Goal: Leave review/rating: Leave review/rating

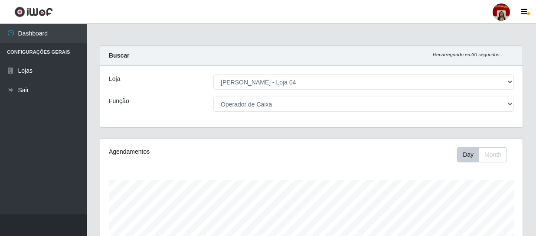
select select "251"
select select "22"
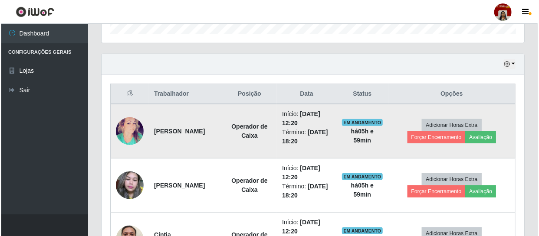
scroll to position [180, 422]
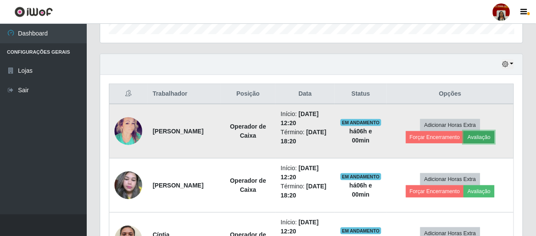
click at [494, 131] on button "Avaliação" at bounding box center [479, 137] width 31 height 12
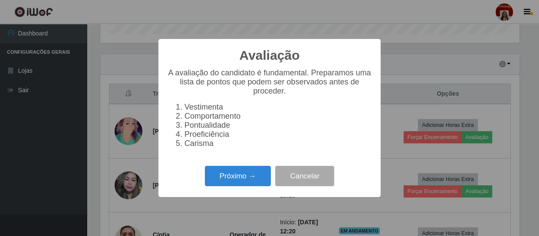
scroll to position [180, 418]
click at [252, 173] on button "Próximo →" at bounding box center [238, 176] width 66 height 20
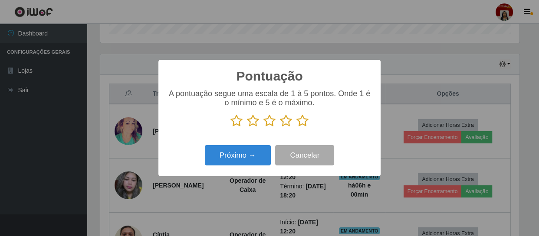
scroll to position [433487, 433248]
click at [304, 121] on icon at bounding box center [302, 120] width 12 height 13
click at [296, 127] on input "radio" at bounding box center [296, 127] width 0 height 0
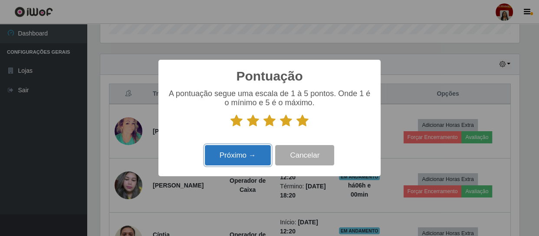
click at [252, 155] on button "Próximo →" at bounding box center [238, 155] width 66 height 20
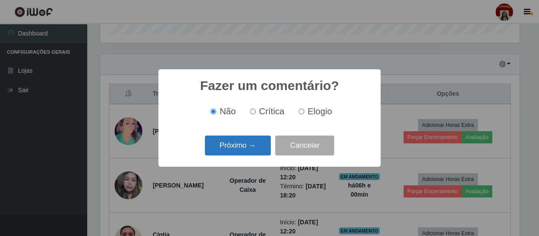
click at [257, 143] on button "Próximo →" at bounding box center [238, 146] width 66 height 20
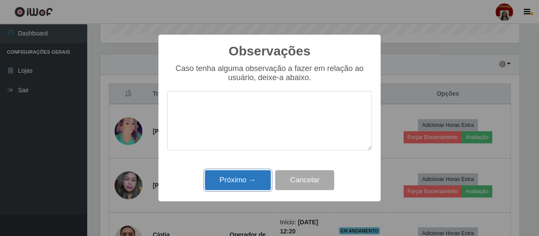
click at [265, 179] on button "Próximo →" at bounding box center [238, 180] width 66 height 20
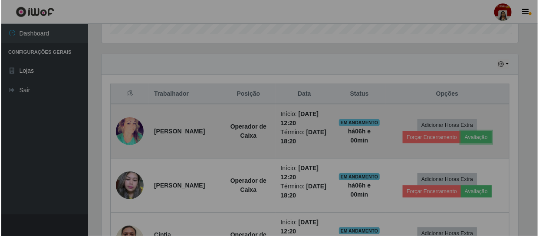
scroll to position [180, 422]
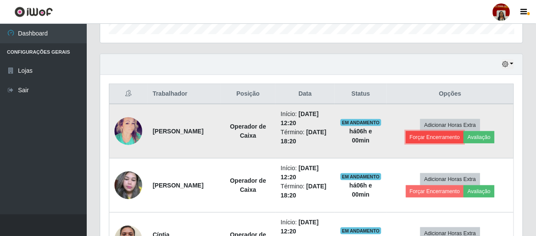
click at [429, 131] on button "Forçar Encerramento" at bounding box center [435, 137] width 58 height 12
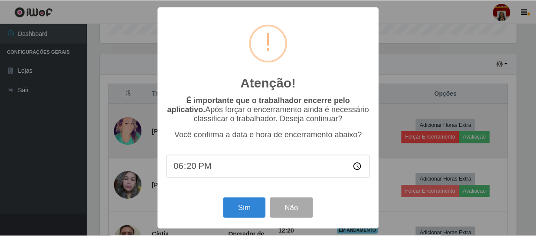
scroll to position [180, 418]
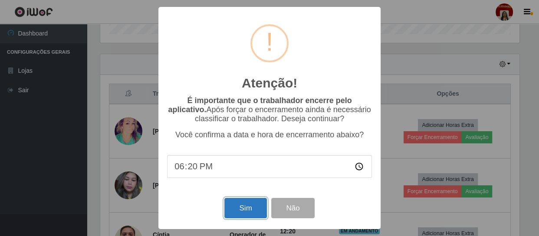
click at [255, 207] on button "Sim" at bounding box center [245, 208] width 42 height 20
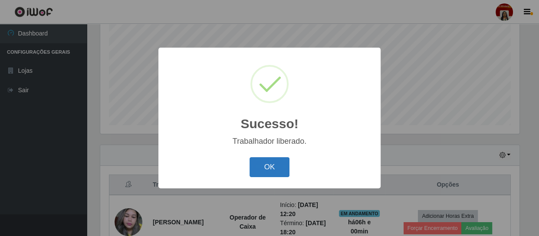
click at [261, 172] on button "OK" at bounding box center [269, 167] width 40 height 20
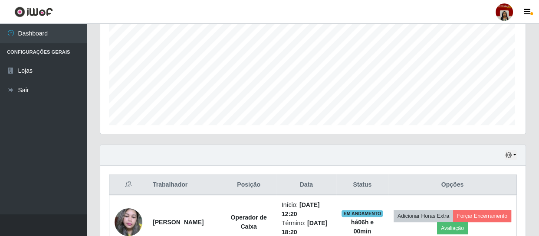
scroll to position [180, 422]
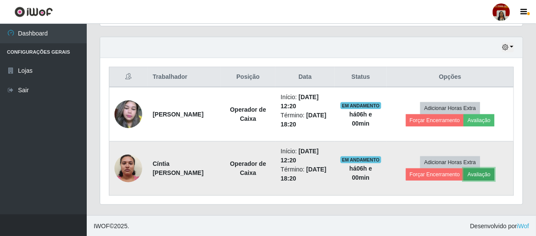
click at [474, 171] on button "Avaliação" at bounding box center [479, 175] width 31 height 12
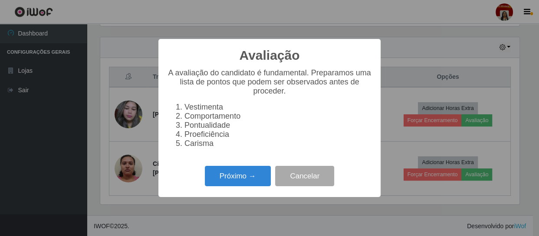
scroll to position [180, 418]
click at [256, 173] on button "Próximo →" at bounding box center [238, 176] width 66 height 20
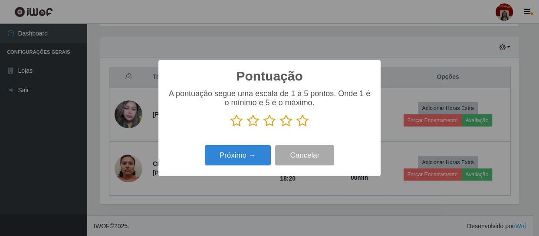
click at [305, 118] on icon at bounding box center [302, 120] width 12 height 13
click at [296, 127] on input "radio" at bounding box center [296, 127] width 0 height 0
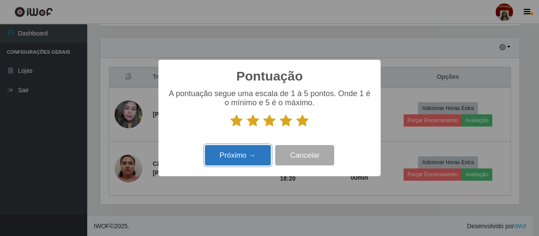
click at [250, 157] on button "Próximo →" at bounding box center [238, 155] width 66 height 20
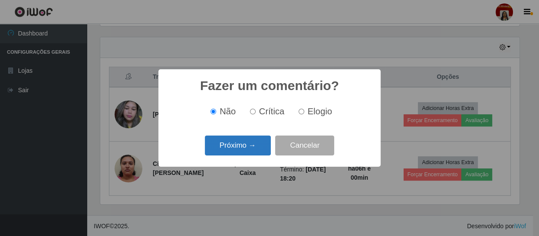
click at [235, 151] on button "Próximo →" at bounding box center [238, 146] width 66 height 20
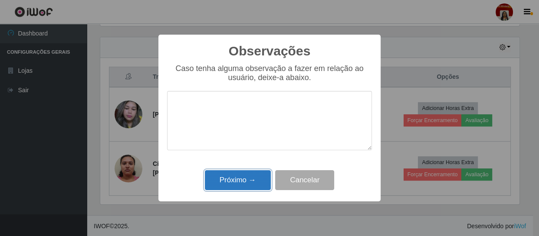
click at [255, 182] on button "Próximo →" at bounding box center [238, 180] width 66 height 20
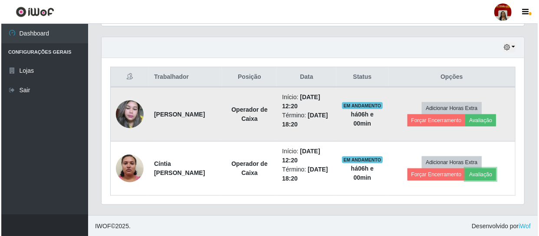
scroll to position [180, 422]
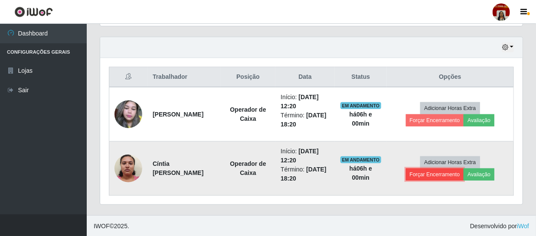
click at [424, 173] on button "Forçar Encerramento" at bounding box center [435, 175] width 58 height 12
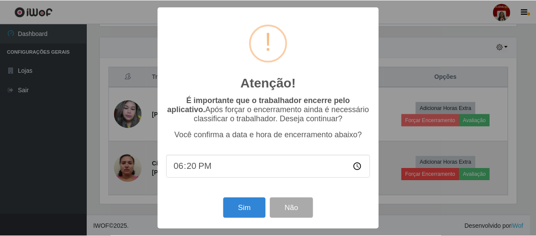
scroll to position [180, 418]
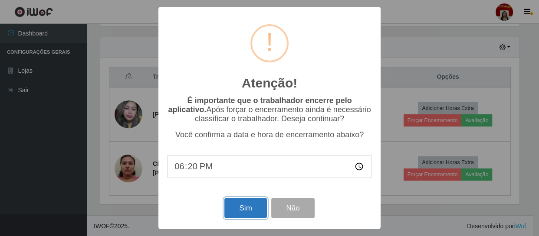
click at [259, 204] on button "Sim" at bounding box center [245, 208] width 42 height 20
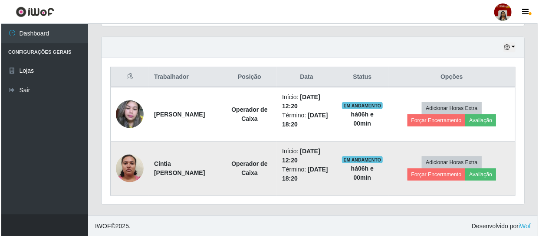
scroll to position [0, 0]
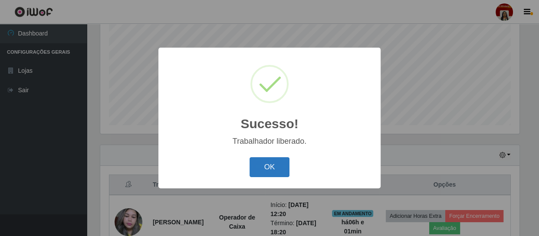
click at [276, 169] on button "OK" at bounding box center [269, 167] width 40 height 20
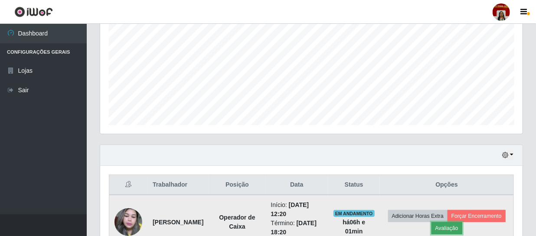
click at [462, 226] on button "Avaliação" at bounding box center [446, 228] width 31 height 12
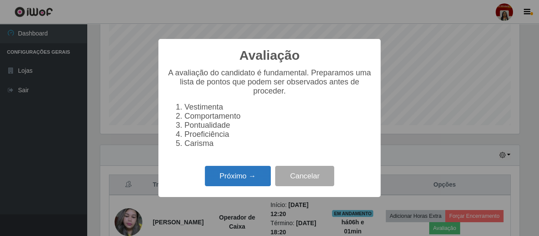
click at [251, 182] on button "Próximo →" at bounding box center [238, 176] width 66 height 20
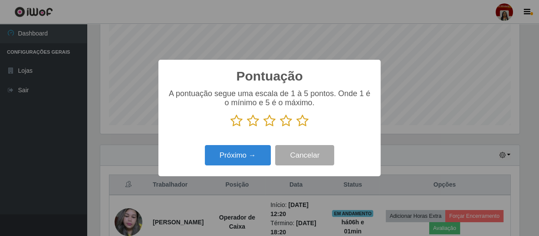
click at [303, 119] on icon at bounding box center [302, 120] width 12 height 13
click at [296, 127] on input "radio" at bounding box center [296, 127] width 0 height 0
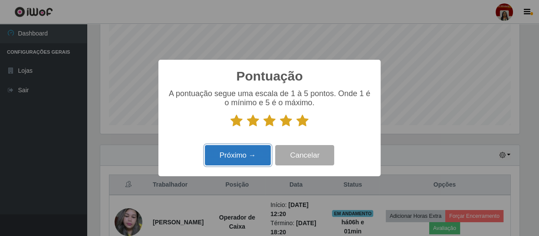
click at [243, 160] on button "Próximo →" at bounding box center [238, 155] width 66 height 20
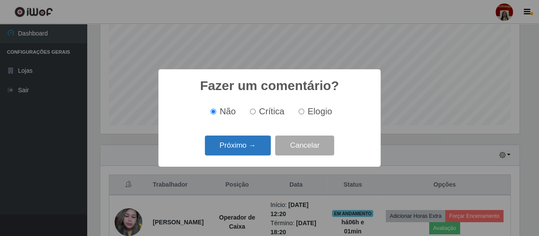
click at [260, 150] on button "Próximo →" at bounding box center [238, 146] width 66 height 20
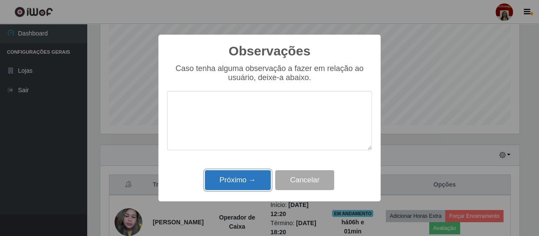
click at [233, 191] on button "Próximo →" at bounding box center [238, 180] width 66 height 20
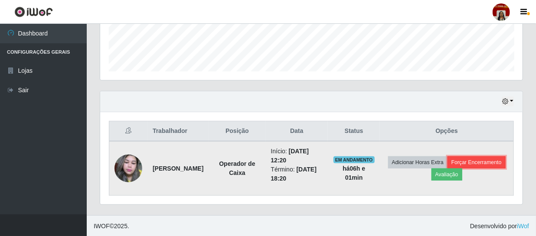
click at [448, 169] on button "Forçar Encerramento" at bounding box center [477, 163] width 58 height 12
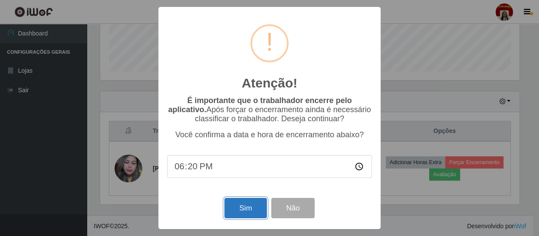
click at [249, 212] on button "Sim" at bounding box center [245, 208] width 42 height 20
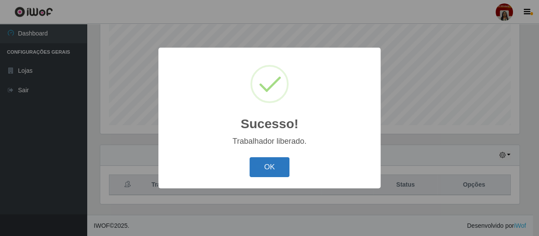
click at [260, 166] on button "OK" at bounding box center [269, 167] width 40 height 20
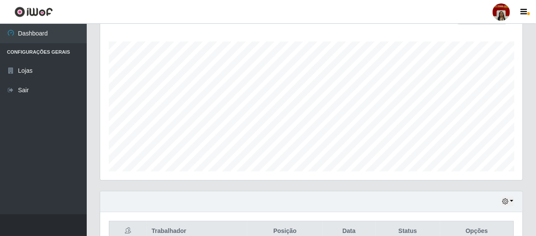
scroll to position [66, 0]
